Goal: Find specific page/section: Find specific page/section

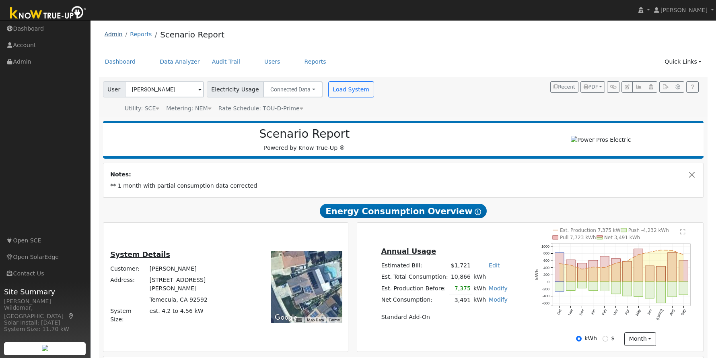
click at [116, 36] on link "Admin" at bounding box center [114, 34] width 18 height 6
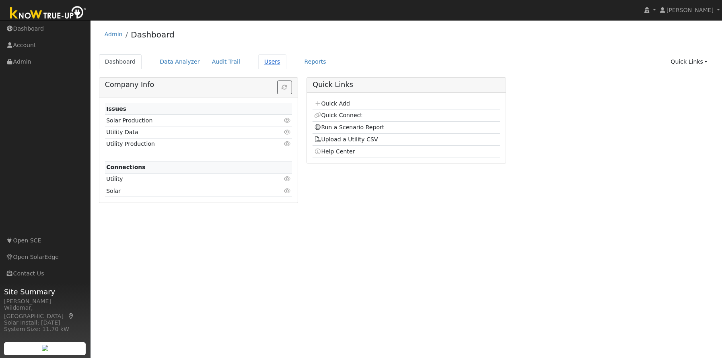
click at [263, 66] on link "Users" at bounding box center [272, 61] width 28 height 15
